Goal: Task Accomplishment & Management: Manage account settings

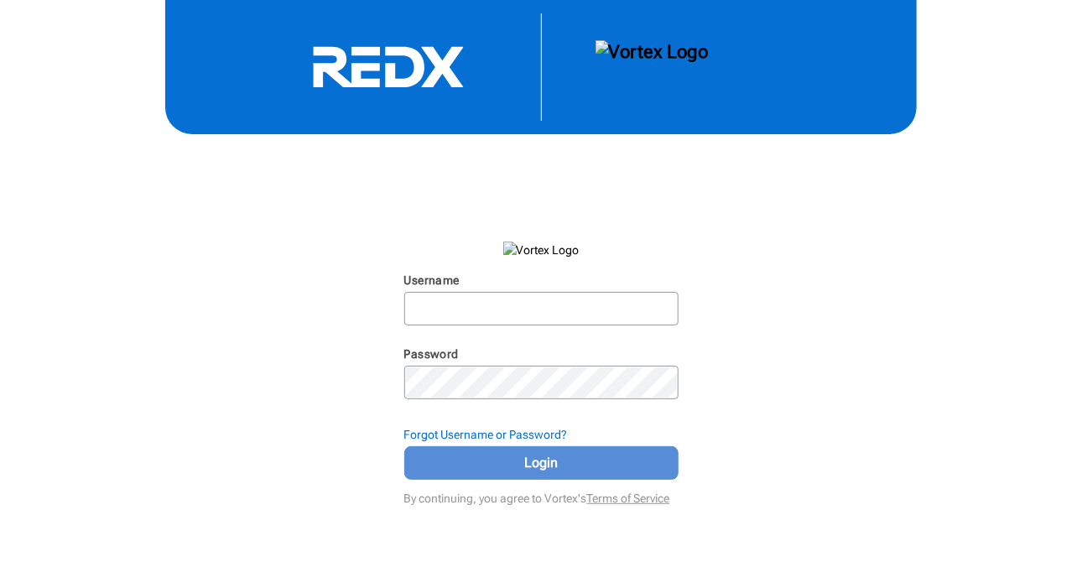
type input "[EMAIL_ADDRESS][DOMAIN_NAME]"
click at [586, 466] on span "Login" at bounding box center [541, 463] width 232 height 20
click at [548, 471] on span "Login" at bounding box center [541, 463] width 232 height 20
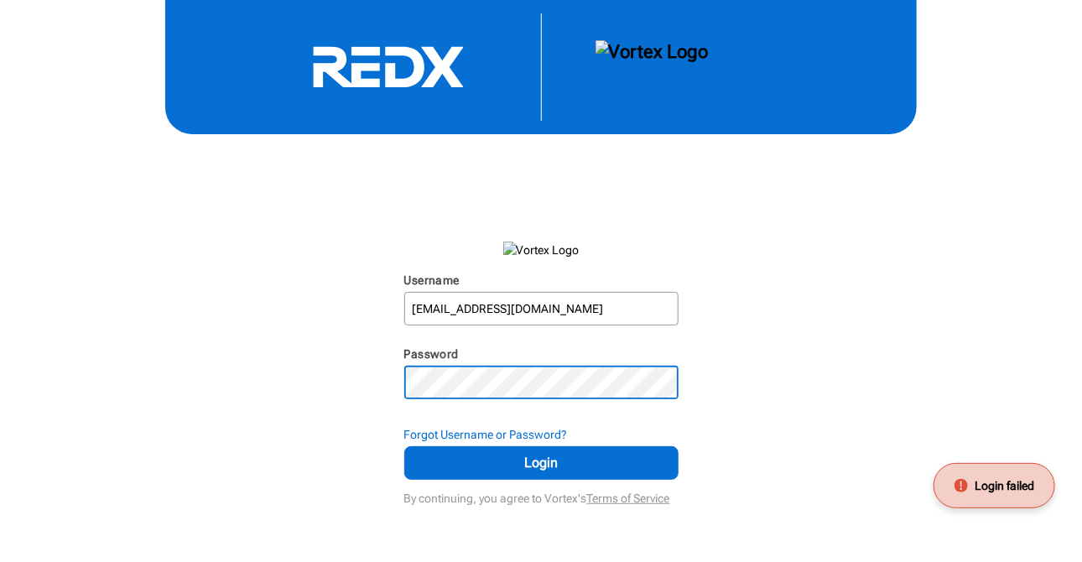
click at [175, 377] on div "Username gregperkins619@gmail.com N/A Password N/A Forgot Username or Password?…" at bounding box center [541, 255] width 1082 height 510
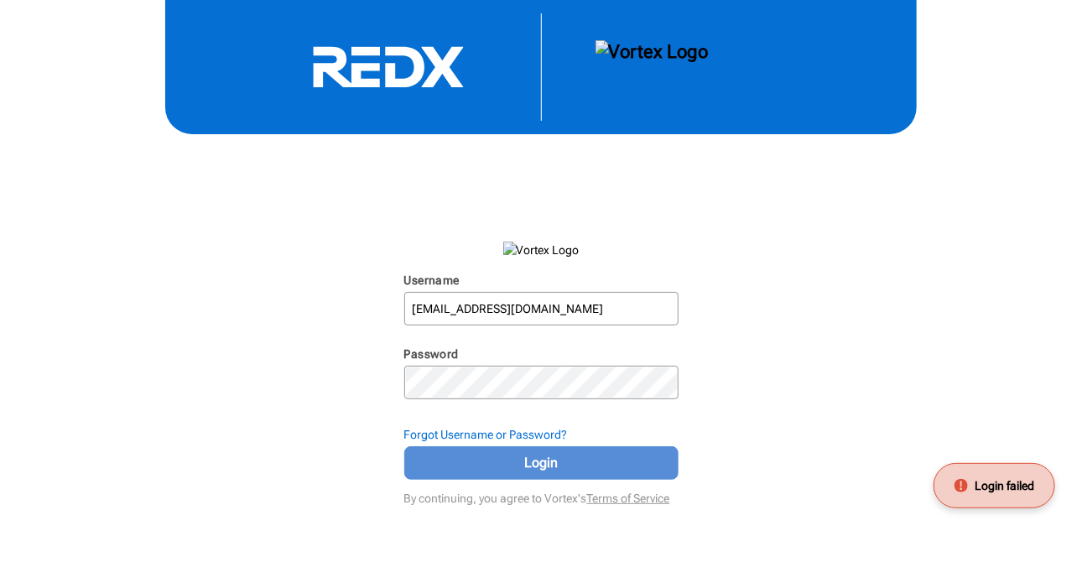
click at [503, 467] on span "Login" at bounding box center [541, 463] width 232 height 20
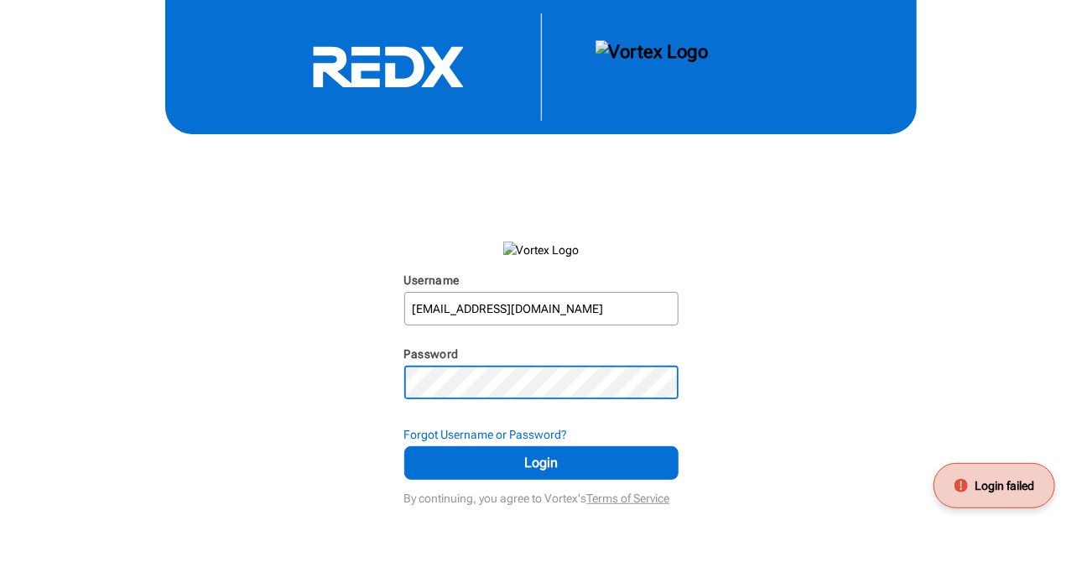
click at [10, 378] on div "Username gregperkins619@gmail.com N/A Password N/A Forgot Username or Password?…" at bounding box center [541, 255] width 1082 height 510
click at [258, 433] on div "Username gregperkins619@gmail.com N/A Password N/A Forgot Username or Password?…" at bounding box center [541, 255] width 1082 height 510
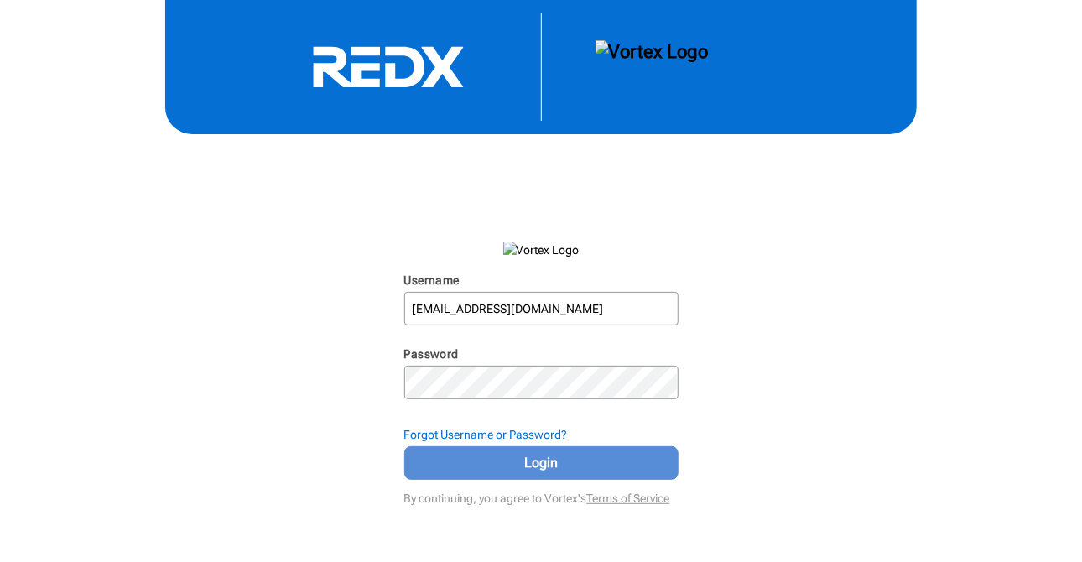
click at [607, 468] on span "Login" at bounding box center [541, 463] width 232 height 20
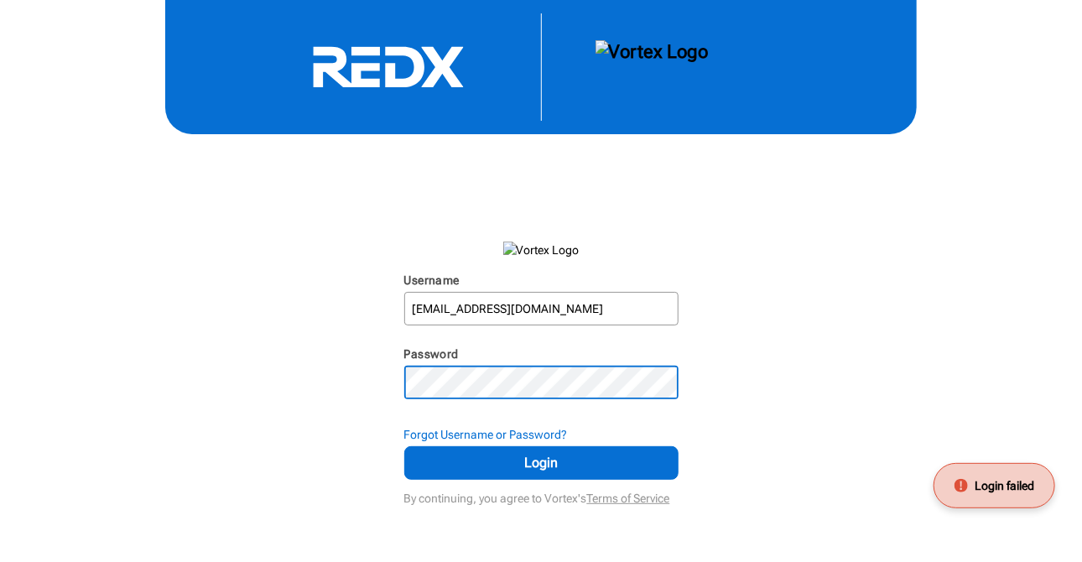
click at [186, 392] on div "Username gregperkins619@gmail.com N/A Password N/A Forgot Username or Password?…" at bounding box center [541, 255] width 1082 height 510
click at [404, 446] on button "Login" at bounding box center [541, 463] width 274 height 34
click at [222, 354] on div "Username gregperkins619@gmail.com N/A Password N/A Forgot Username or Password?…" at bounding box center [541, 255] width 1082 height 510
click at [0, 384] on html "#REDX-logo-white .cls-1 { fill: #fff; }" at bounding box center [541, 281] width 1082 height 562
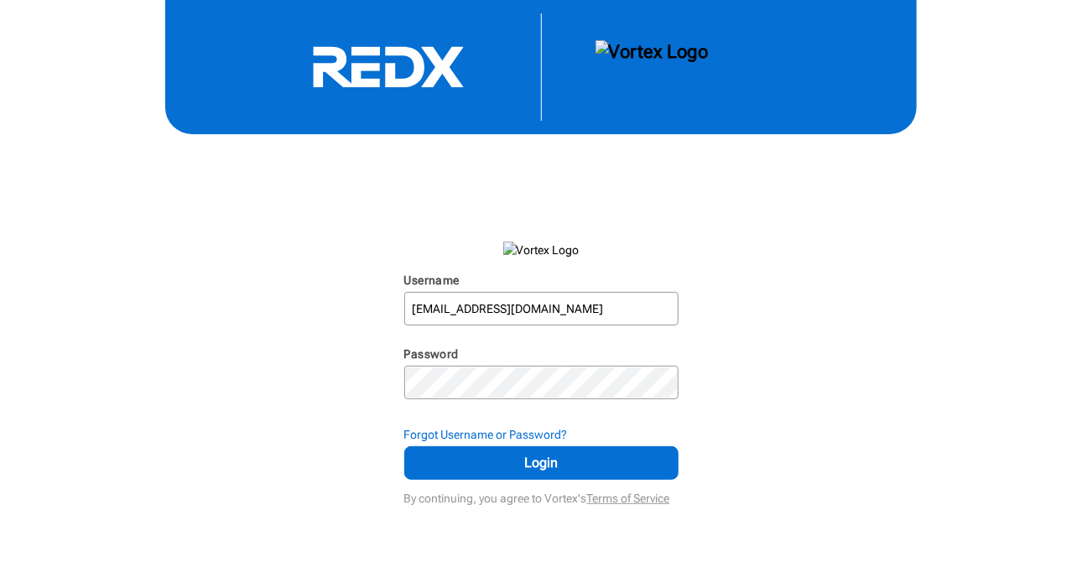
click at [255, 327] on div "Username gregperkins619@gmail.com N/A Password N/A Forgot Username or Password?…" at bounding box center [541, 255] width 1082 height 510
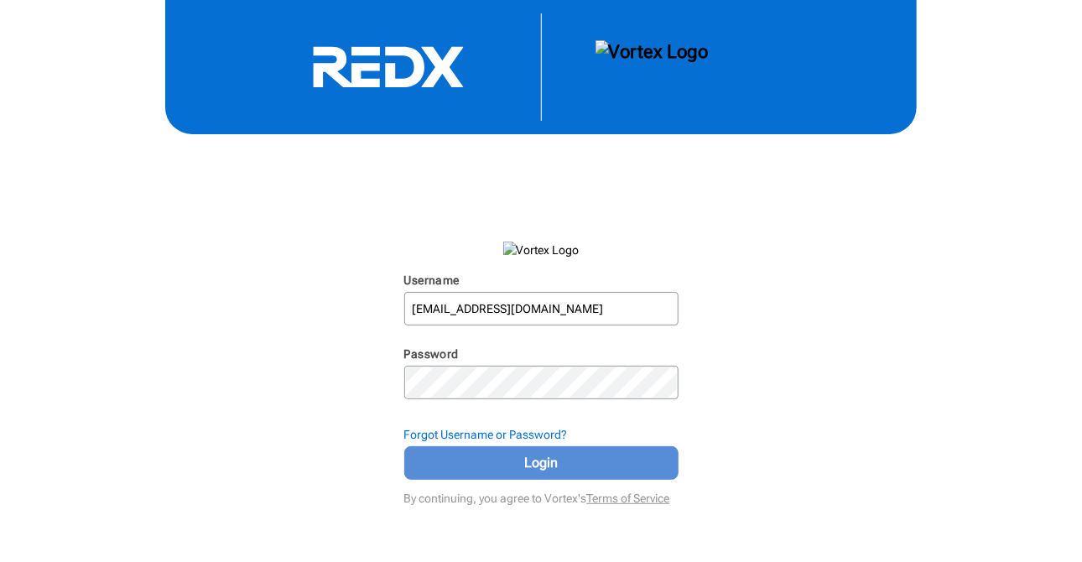
click at [550, 461] on span "Login" at bounding box center [541, 463] width 232 height 20
